Goal: Information Seeking & Learning: Learn about a topic

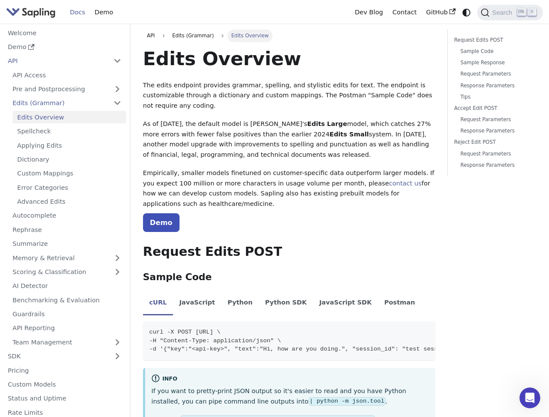
click at [466, 12] on icon "Switch between dark and light mode (currently system mode)" at bounding box center [466, 13] width 8 height 8
click at [510, 13] on span "Search" at bounding box center [503, 12] width 28 height 7
click at [117, 61] on button "Collapse sidebar category 'API'" at bounding box center [117, 61] width 17 height 13
click at [67, 89] on link "Pre and Postprocessing" at bounding box center [67, 89] width 118 height 13
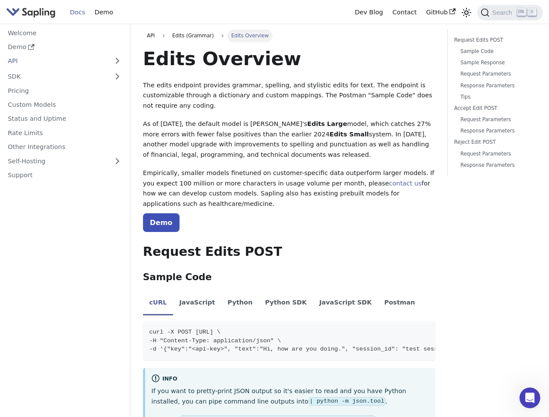
click at [67, 103] on link "Edits (Grammar)" at bounding box center [67, 105] width 118 height 13
click at [67, 258] on nav "Welcome Demo API API Access Pre and Postprocessing Preprocessing Postprocessing…" at bounding box center [65, 220] width 130 height 394
click at [67, 272] on nav "Welcome Demo API API Access Pre and Postprocessing Preprocessing Postprocessing…" at bounding box center [65, 220] width 130 height 394
click at [67, 342] on nav "Welcome Demo API API Access Pre and Postprocessing Preprocessing Postprocessing…" at bounding box center [65, 220] width 130 height 394
click at [117, 356] on nav "Welcome Demo API API Access Pre and Postprocessing Preprocessing Postprocessing…" at bounding box center [65, 220] width 130 height 394
